Goal: Information Seeking & Learning: Learn about a topic

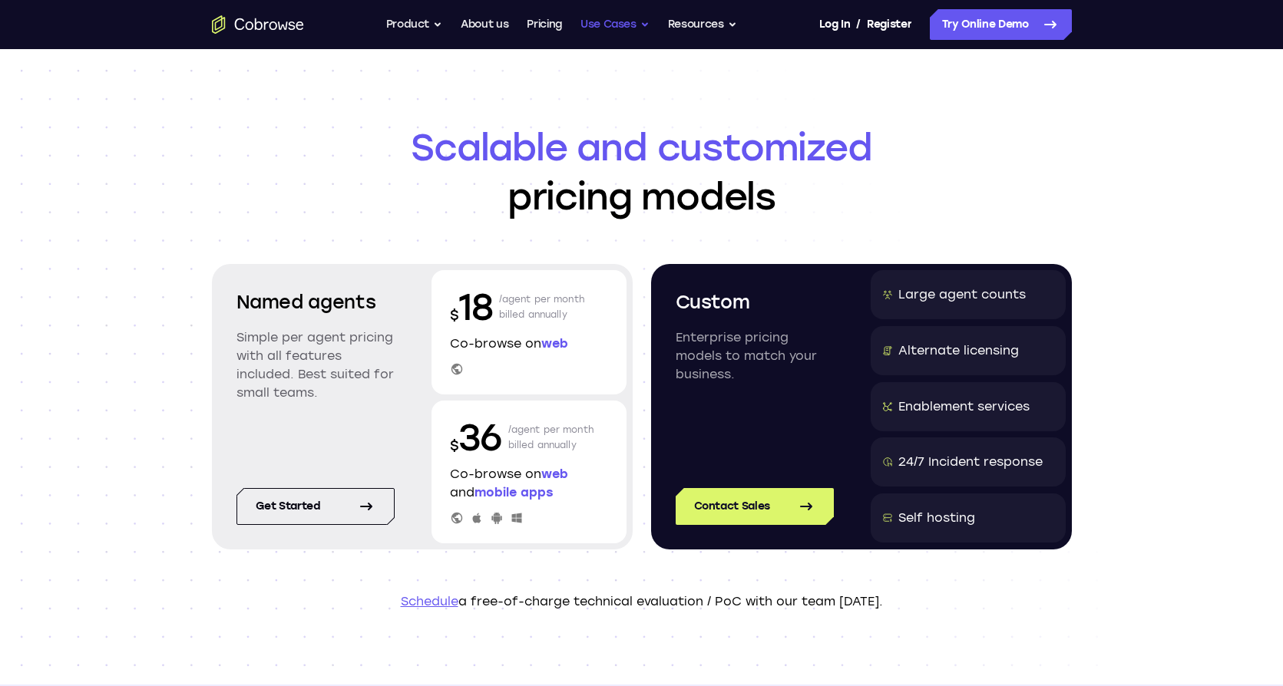
click at [631, 32] on button "Use Cases" at bounding box center [614, 24] width 69 height 31
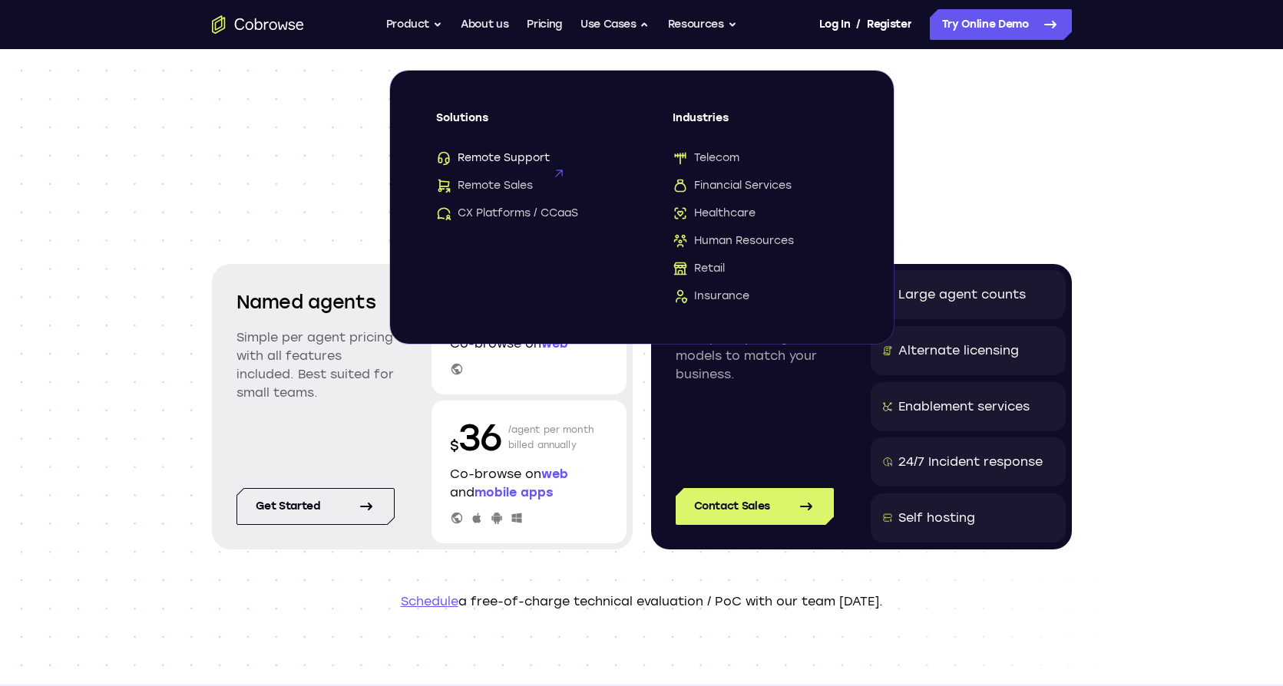
click at [539, 156] on span "Remote Support" at bounding box center [493, 157] width 114 height 15
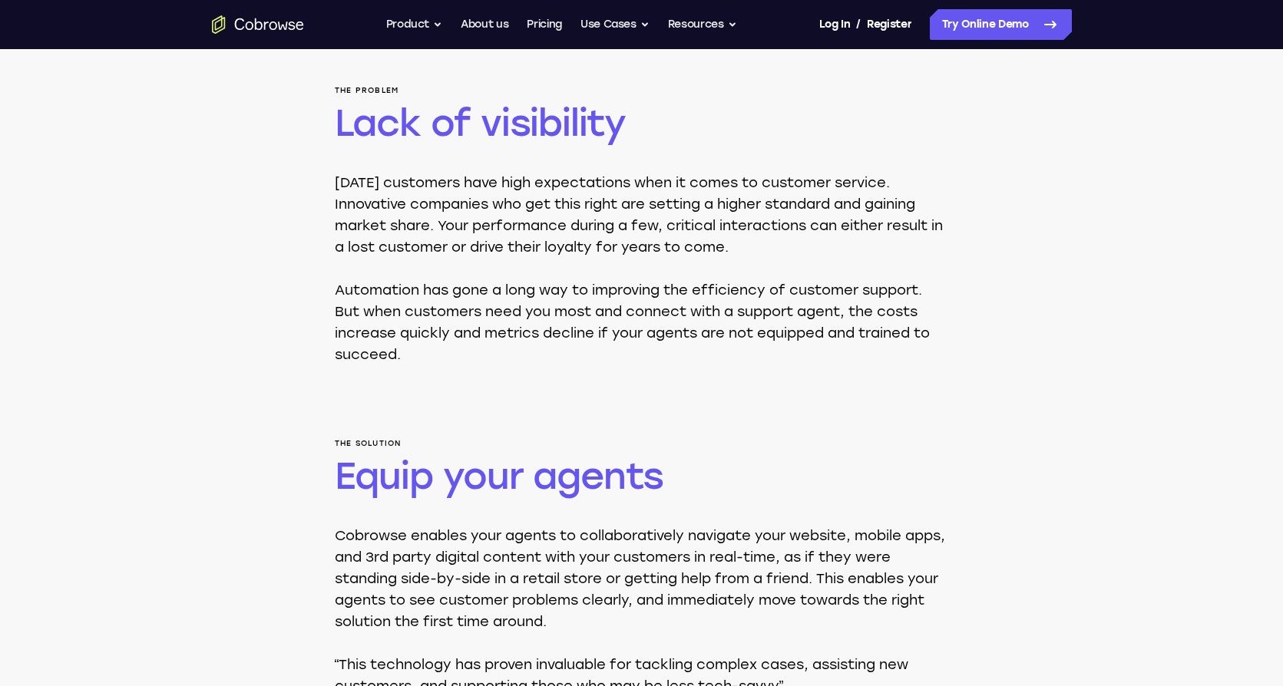
scroll to position [590, 0]
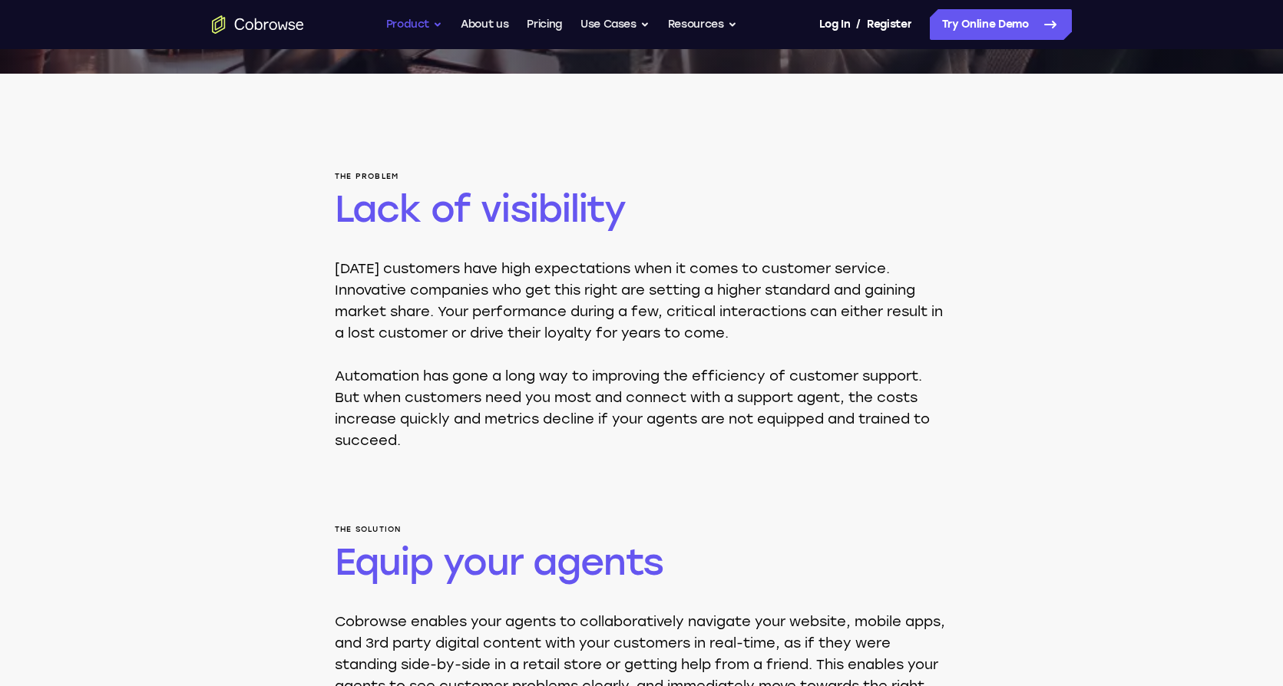
click at [434, 31] on button "Product" at bounding box center [414, 24] width 57 height 31
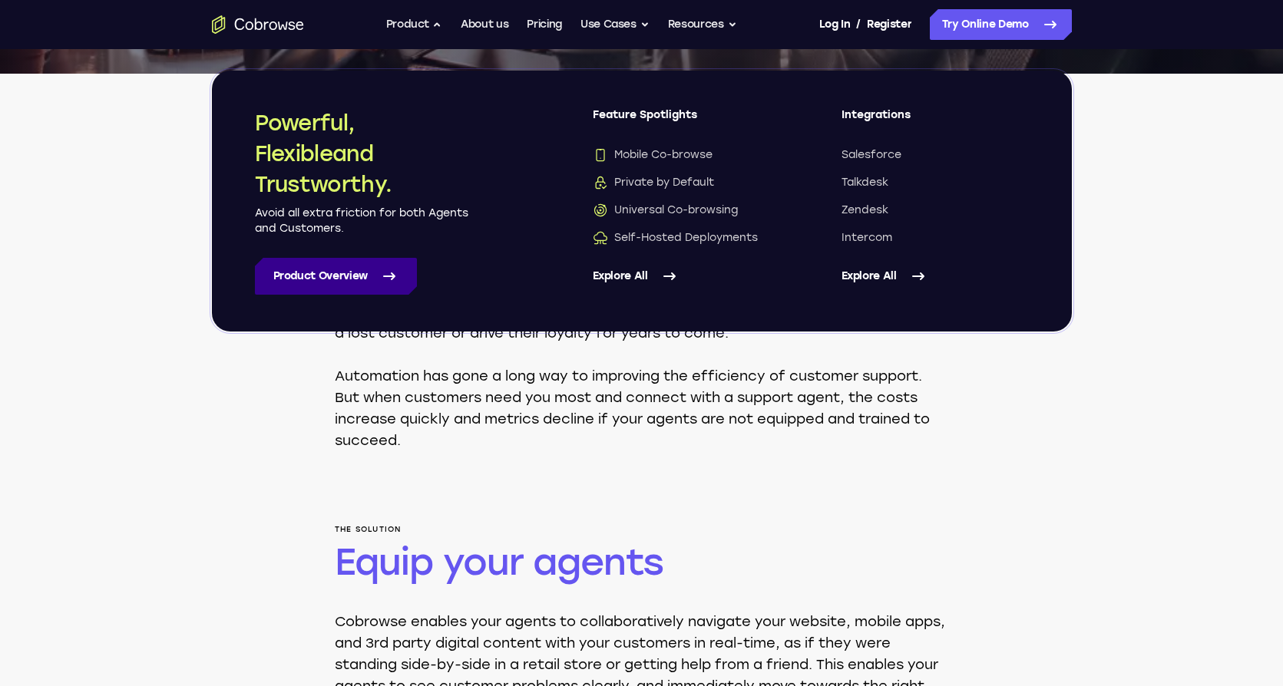
click at [363, 273] on link "Product Overview" at bounding box center [336, 276] width 162 height 37
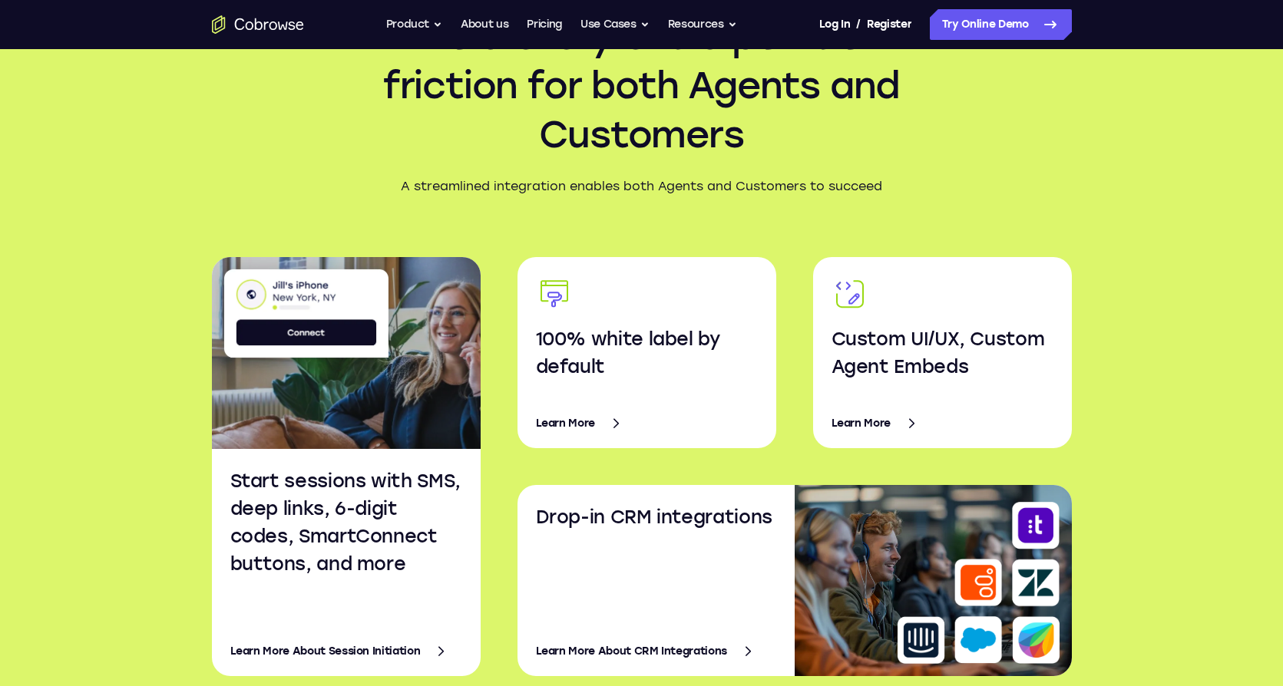
scroll to position [2351, 0]
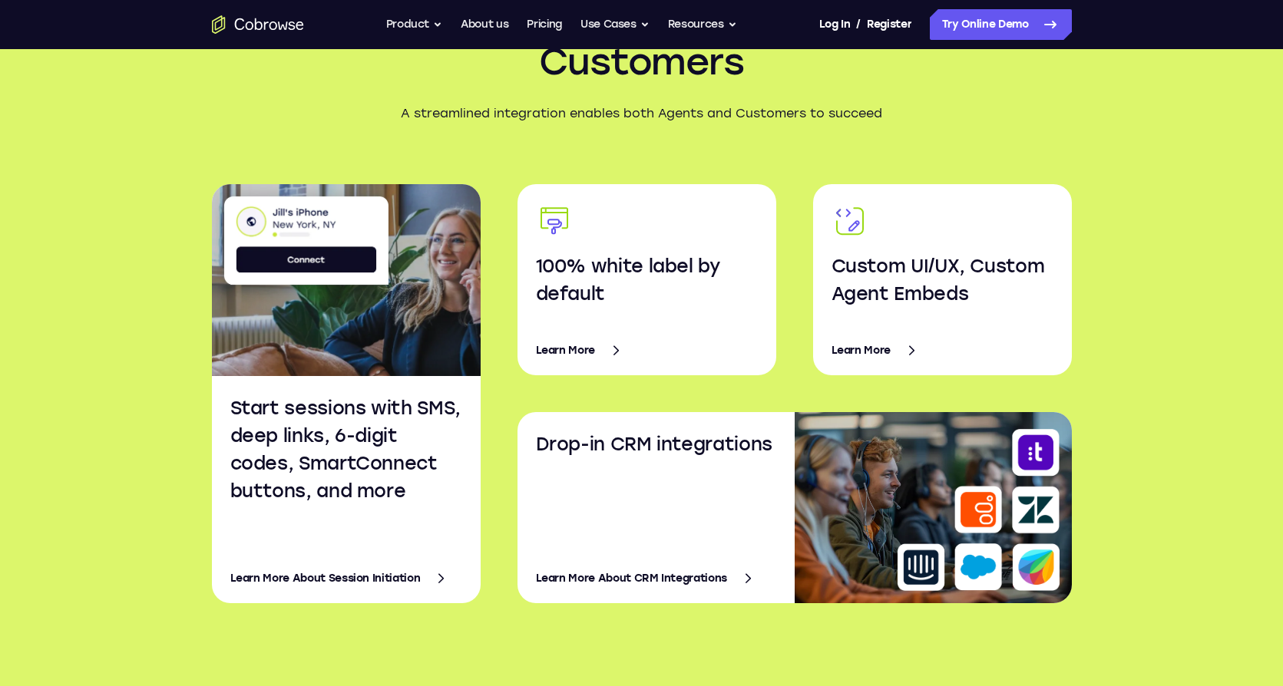
click at [100, 471] on div "Flexible Avoid every extra point of friction for both Agents and Customers A st…" at bounding box center [641, 254] width 1283 height 871
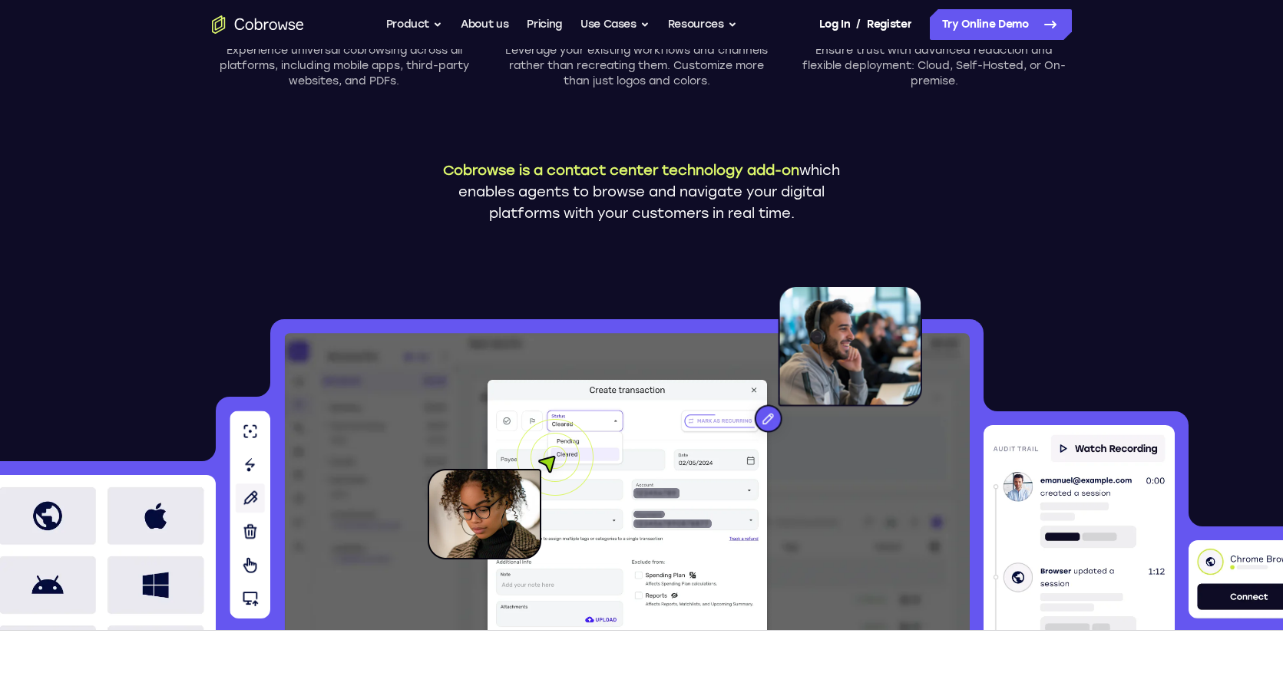
scroll to position [0, 0]
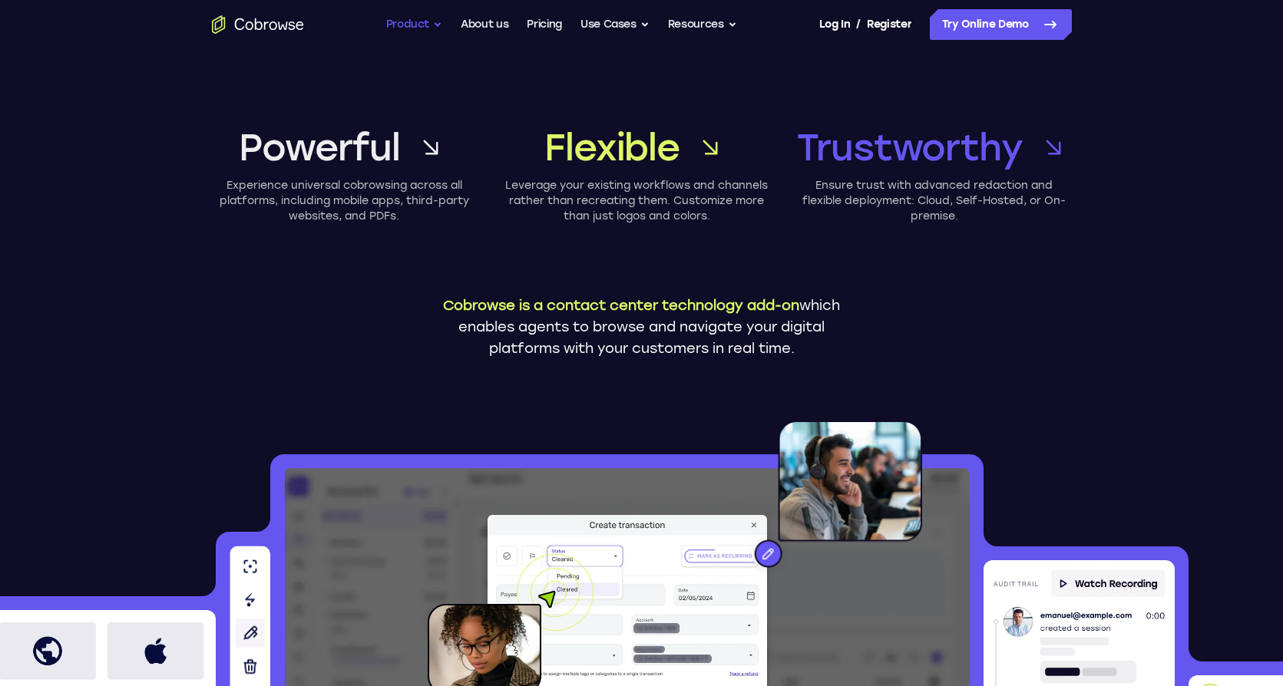
click at [429, 27] on button "Product" at bounding box center [414, 24] width 57 height 31
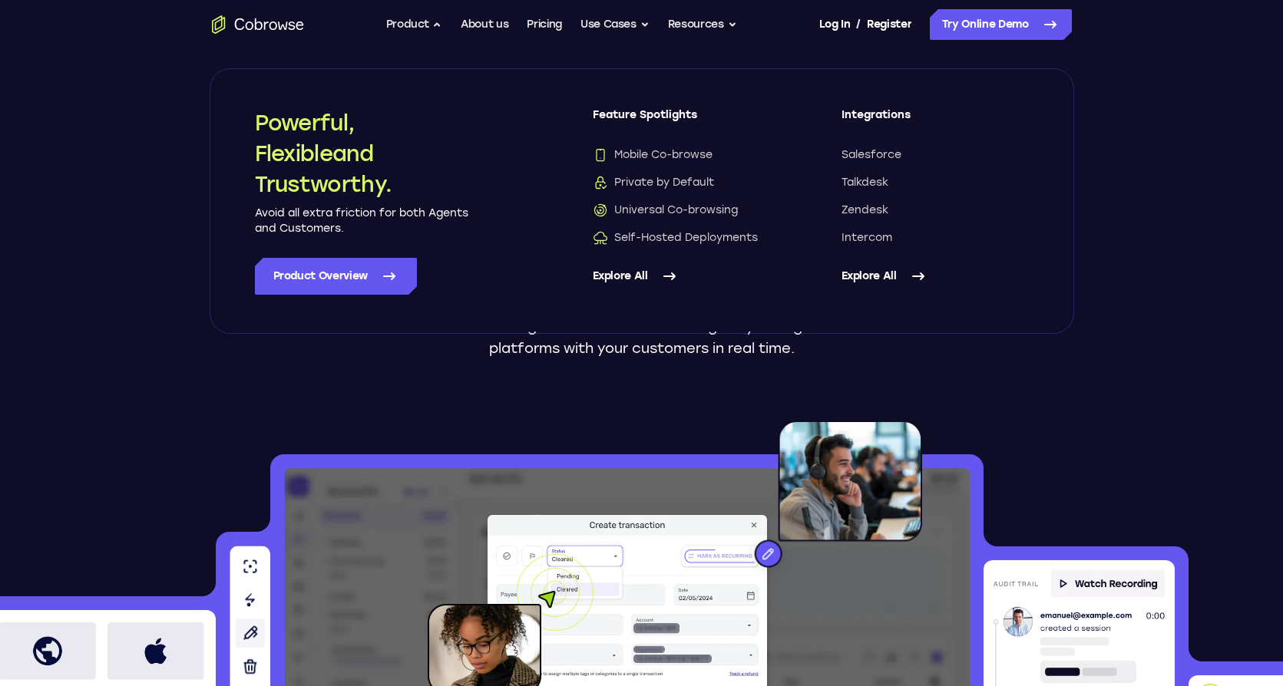
click at [628, 273] on link "Explore All" at bounding box center [686, 276] width 187 height 37
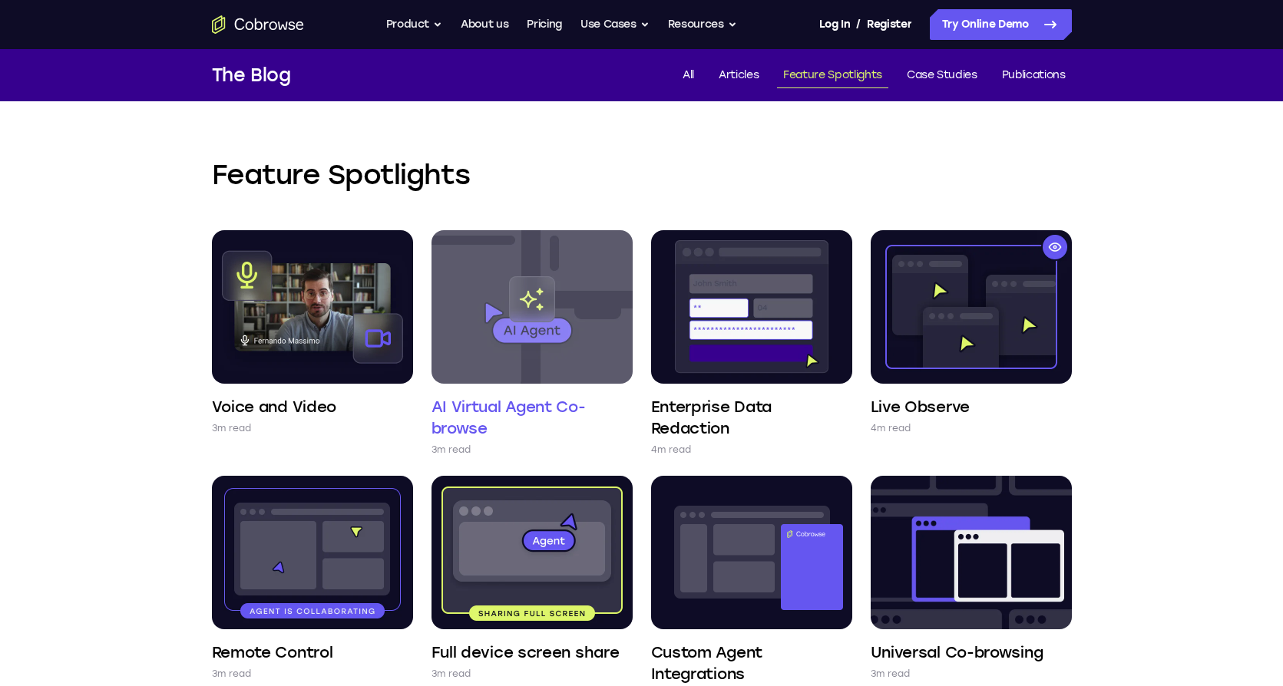
click at [568, 281] on img at bounding box center [531, 307] width 201 height 154
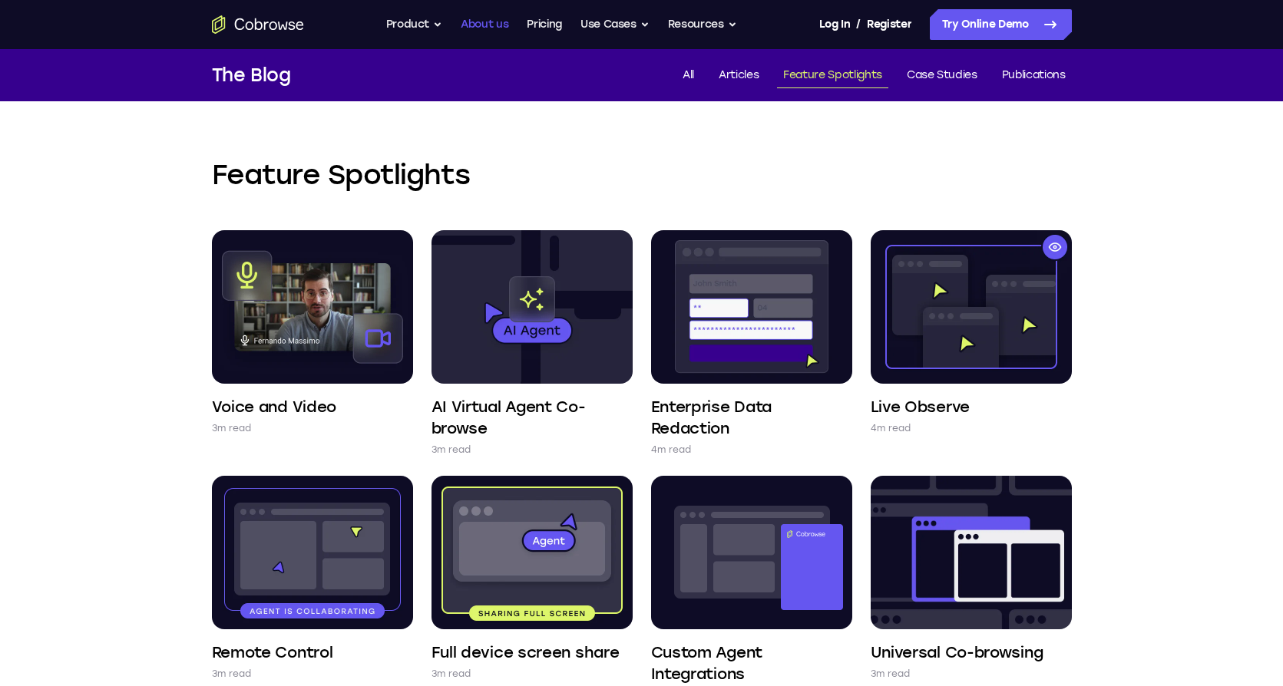
click at [489, 31] on link "About us" at bounding box center [485, 24] width 48 height 31
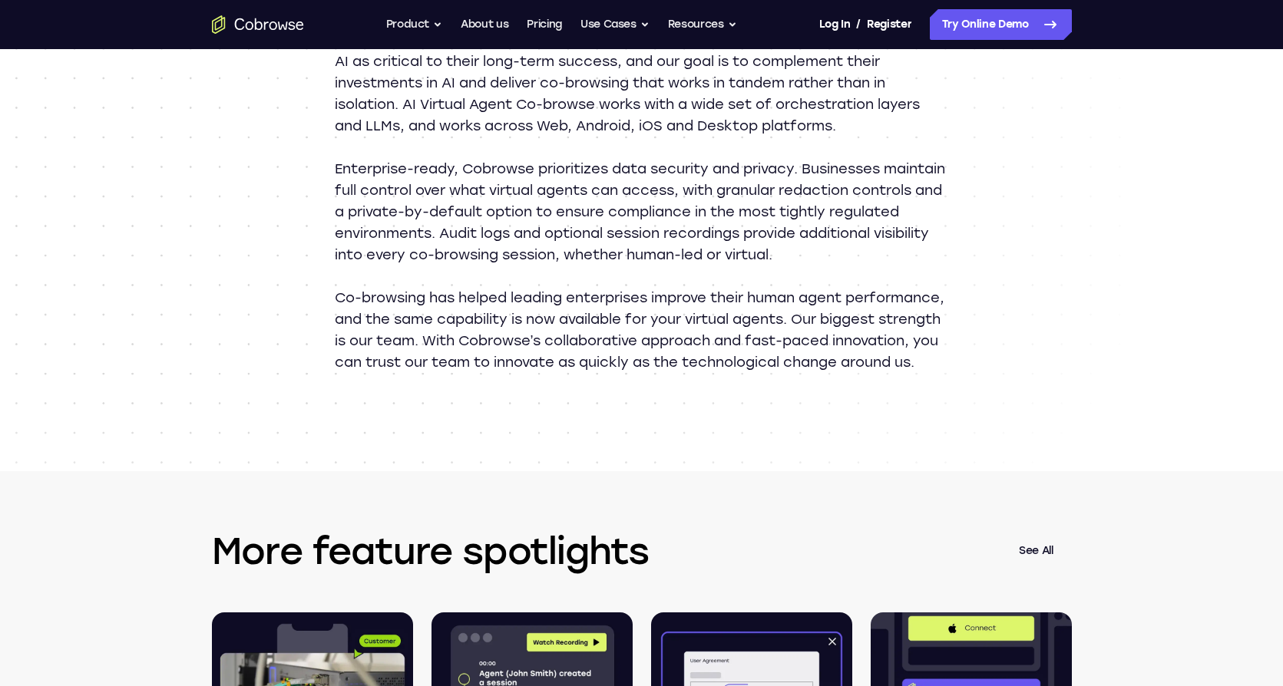
scroll to position [1584, 0]
